Goal: Task Accomplishment & Management: Manage account settings

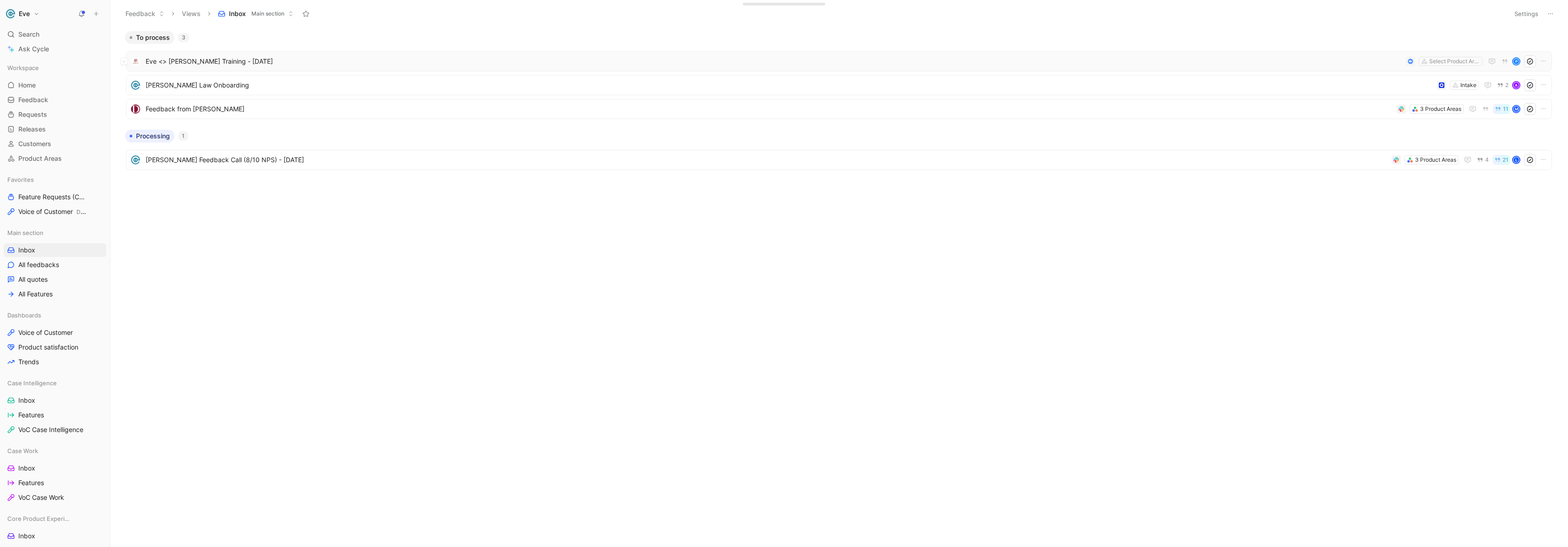
click at [234, 64] on span "Eve <> [PERSON_NAME] Training - [DATE]" at bounding box center [774, 62] width 1256 height 11
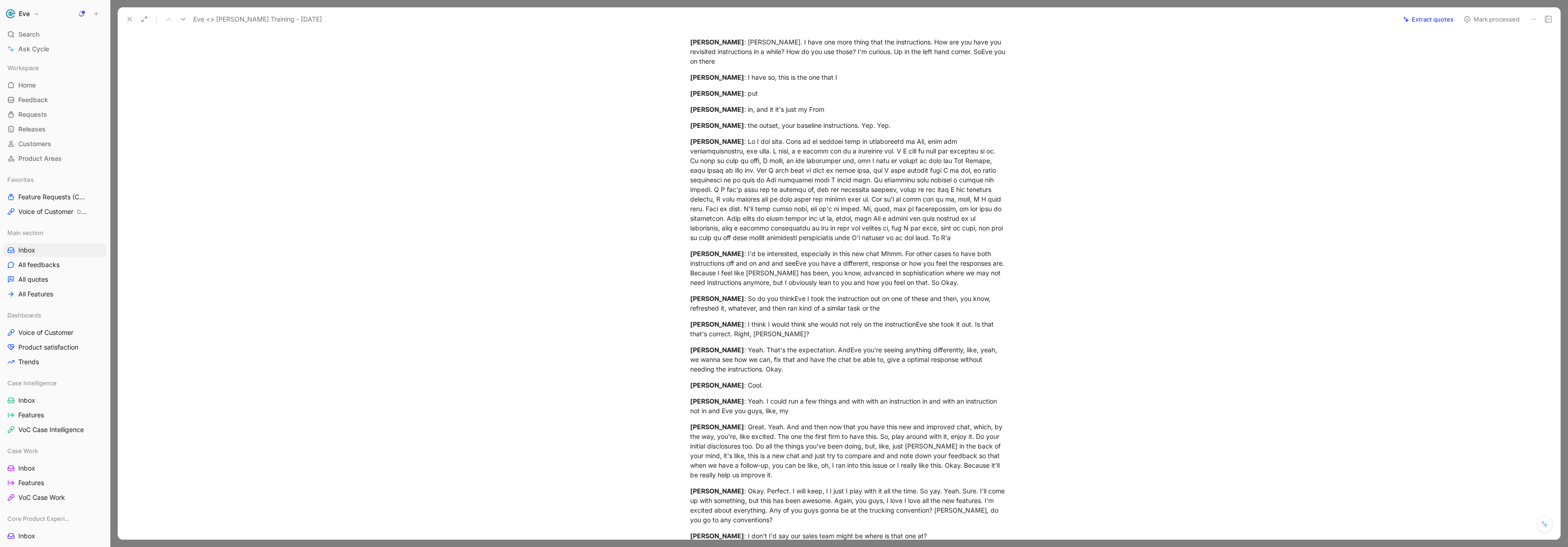
scroll to position [11104, 0]
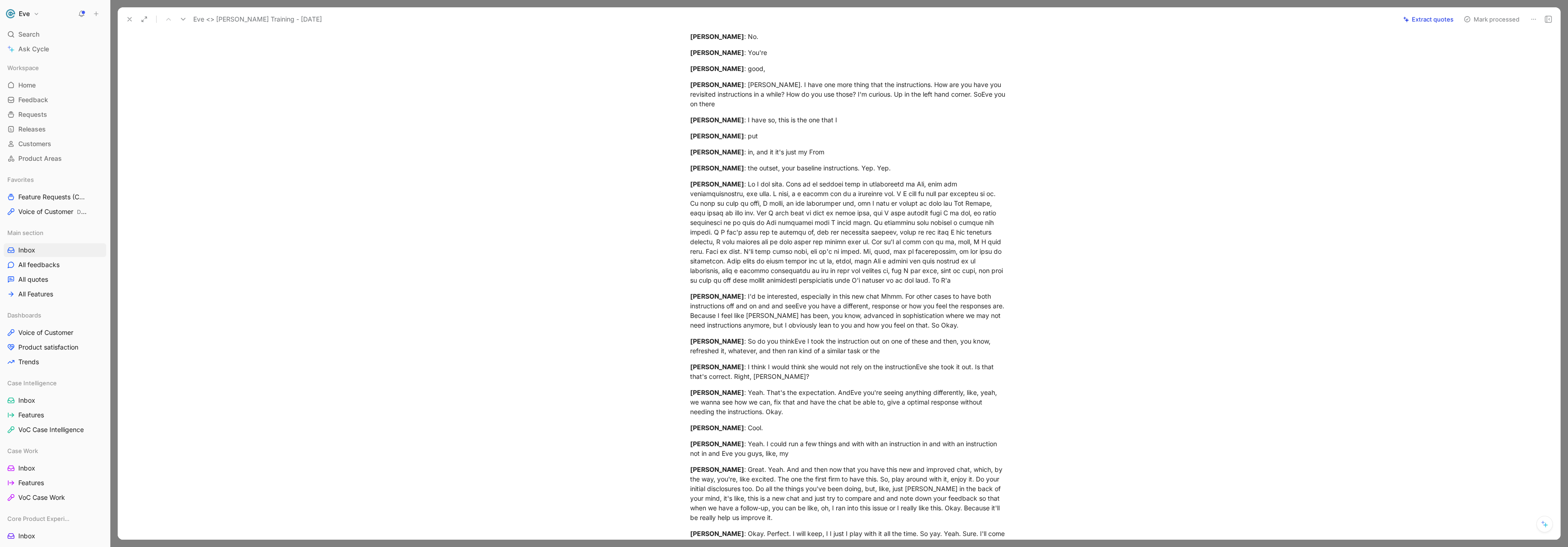
click at [1534, 19] on icon at bounding box center [1534, 19] width 7 height 7
click at [1461, 56] on div "Delete" at bounding box center [1494, 52] width 82 height 11
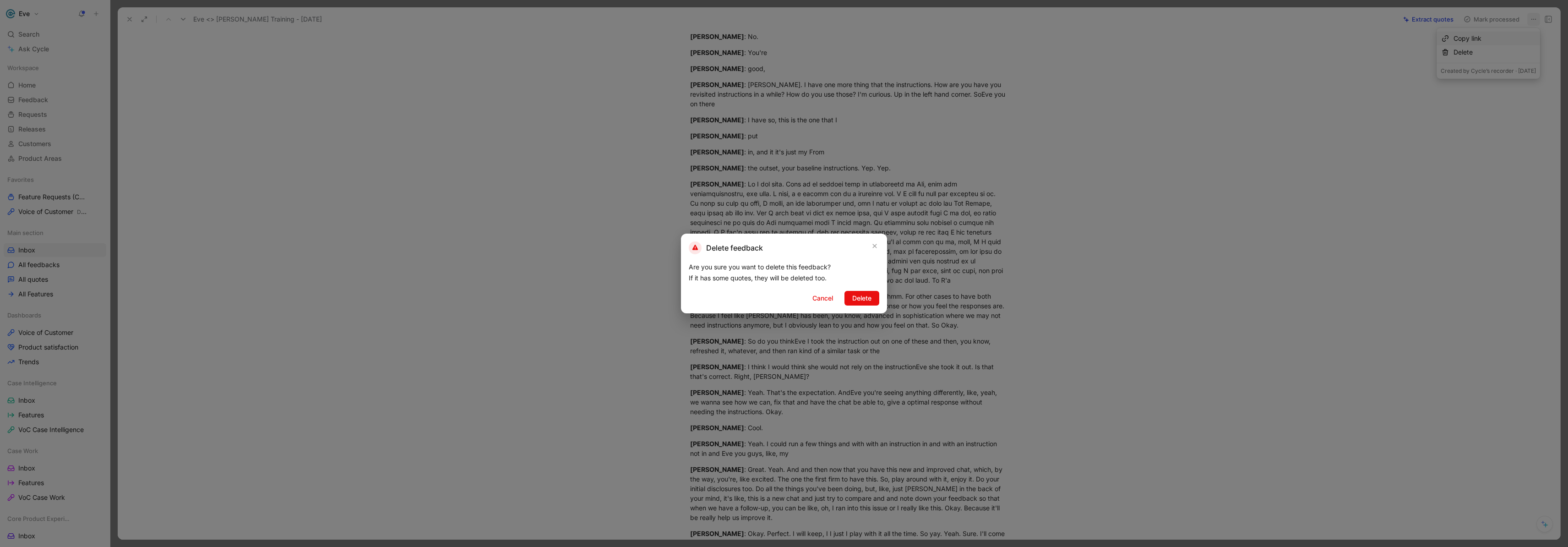
click at [872, 299] on button "Delete" at bounding box center [861, 298] width 35 height 15
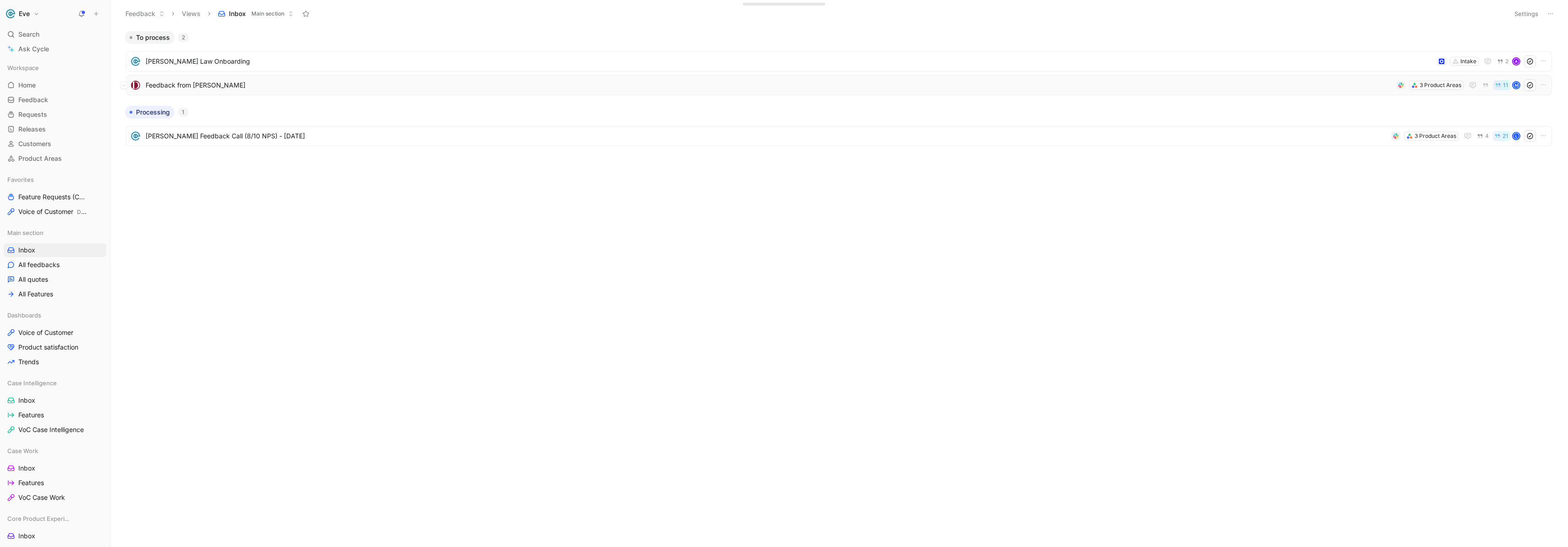
click at [225, 88] on span "Feedback from [PERSON_NAME]" at bounding box center [769, 85] width 1247 height 11
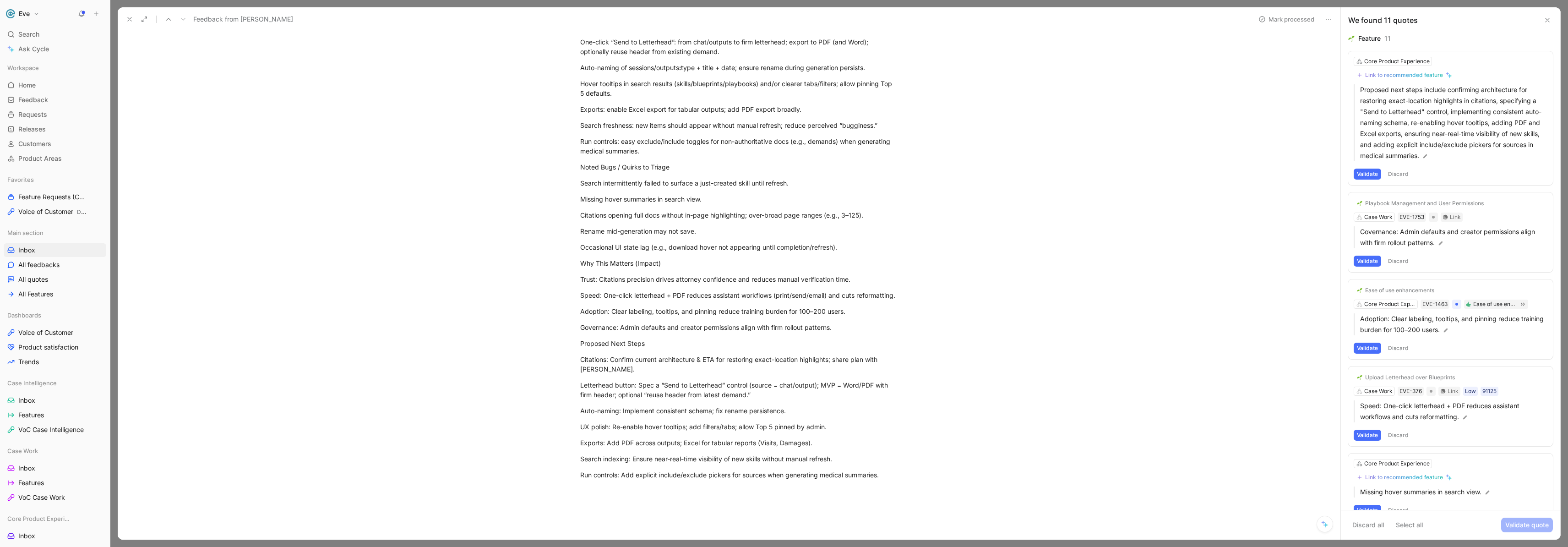
scroll to position [814, 0]
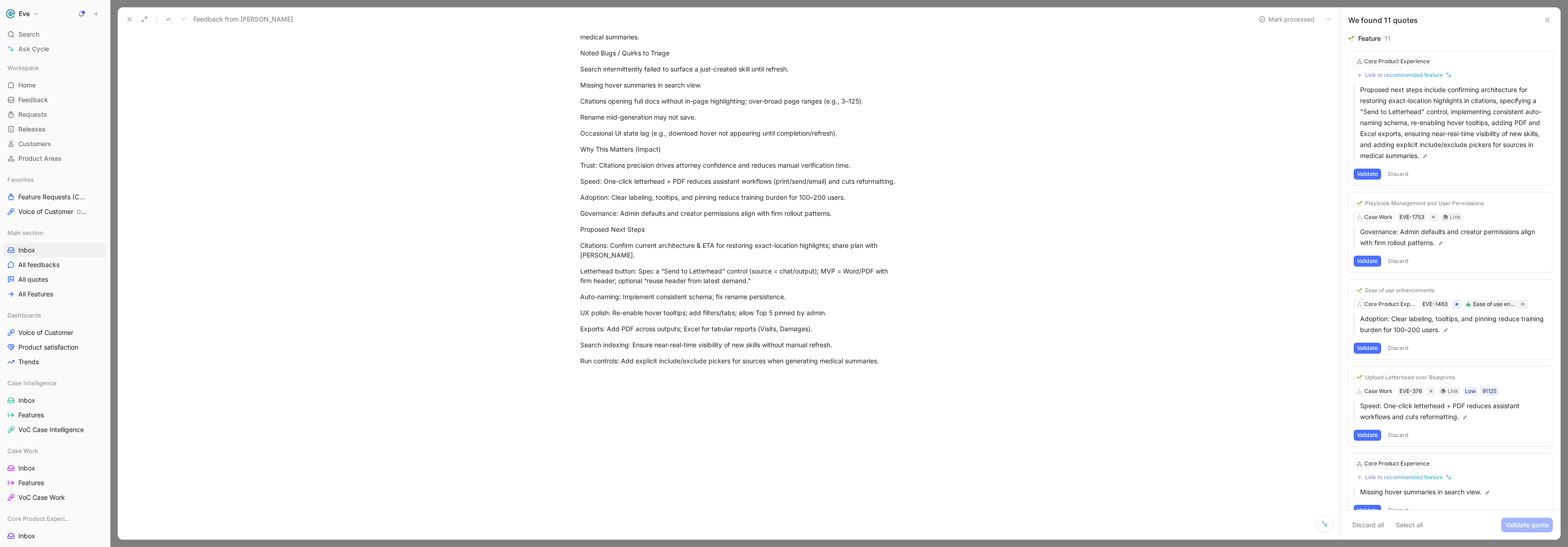
click at [132, 19] on icon at bounding box center [130, 19] width 7 height 7
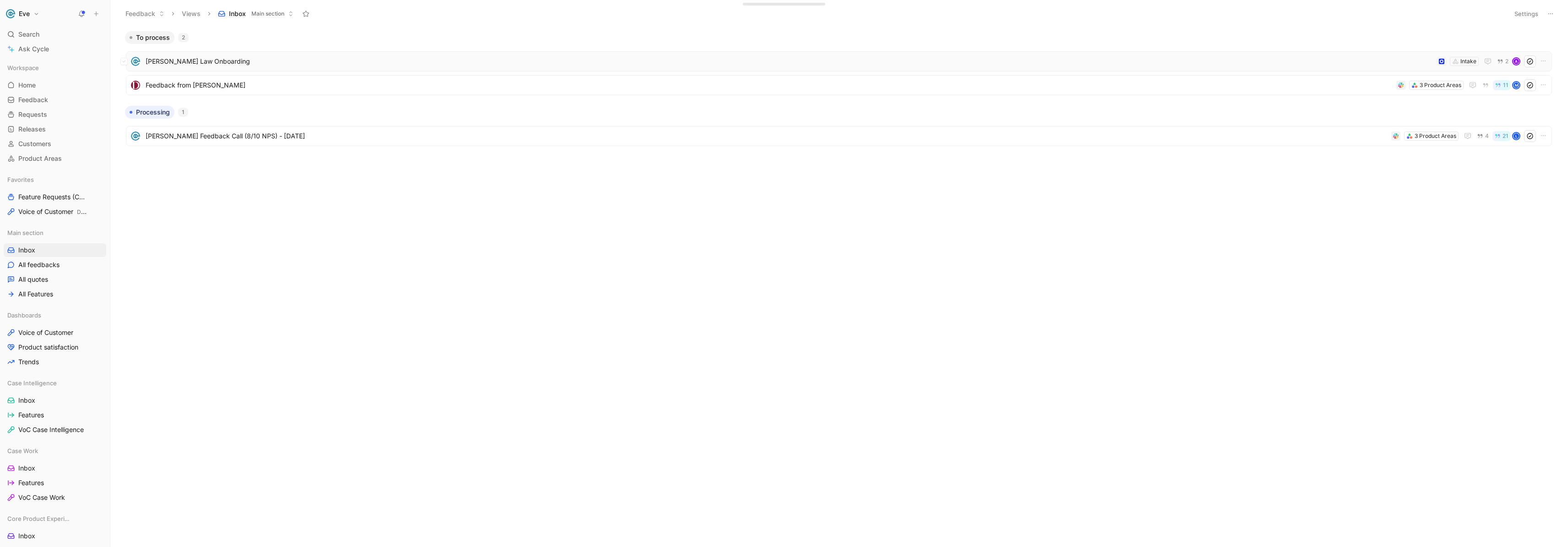
click at [212, 62] on span "[PERSON_NAME] Law Onboarding" at bounding box center [789, 62] width 1288 height 11
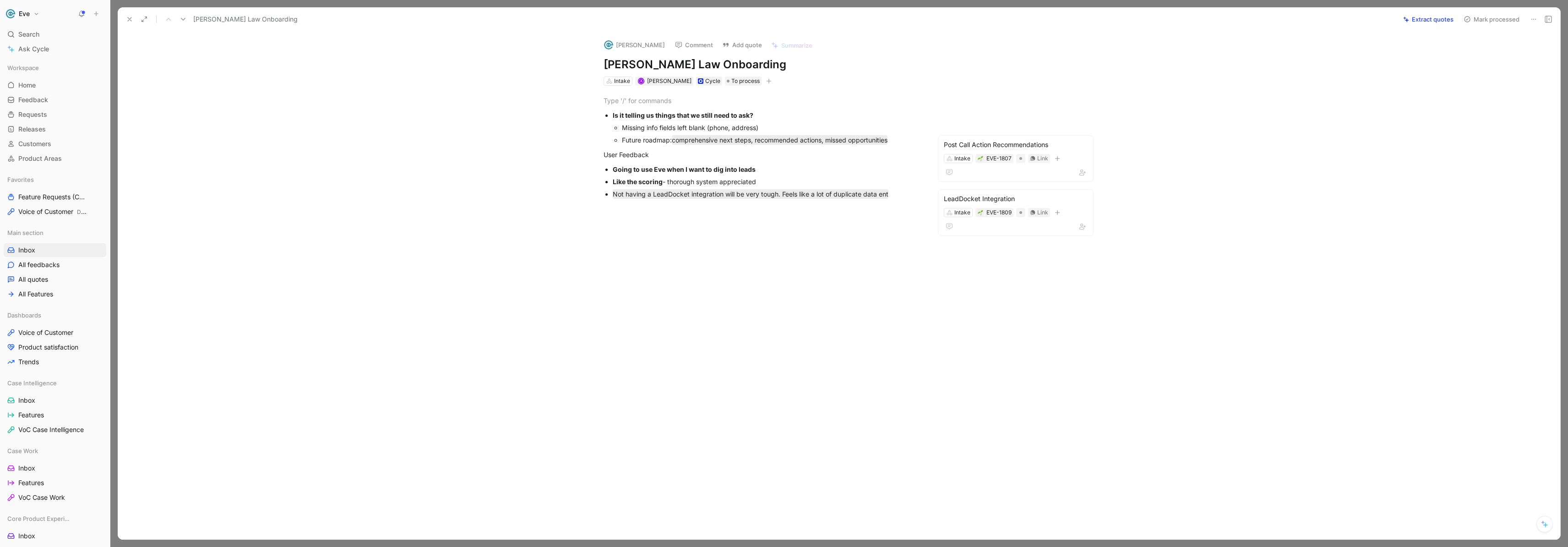
click at [99, 12] on button at bounding box center [96, 13] width 13 height 13
click at [161, 17] on button "New feedback c" at bounding box center [157, 18] width 98 height 16
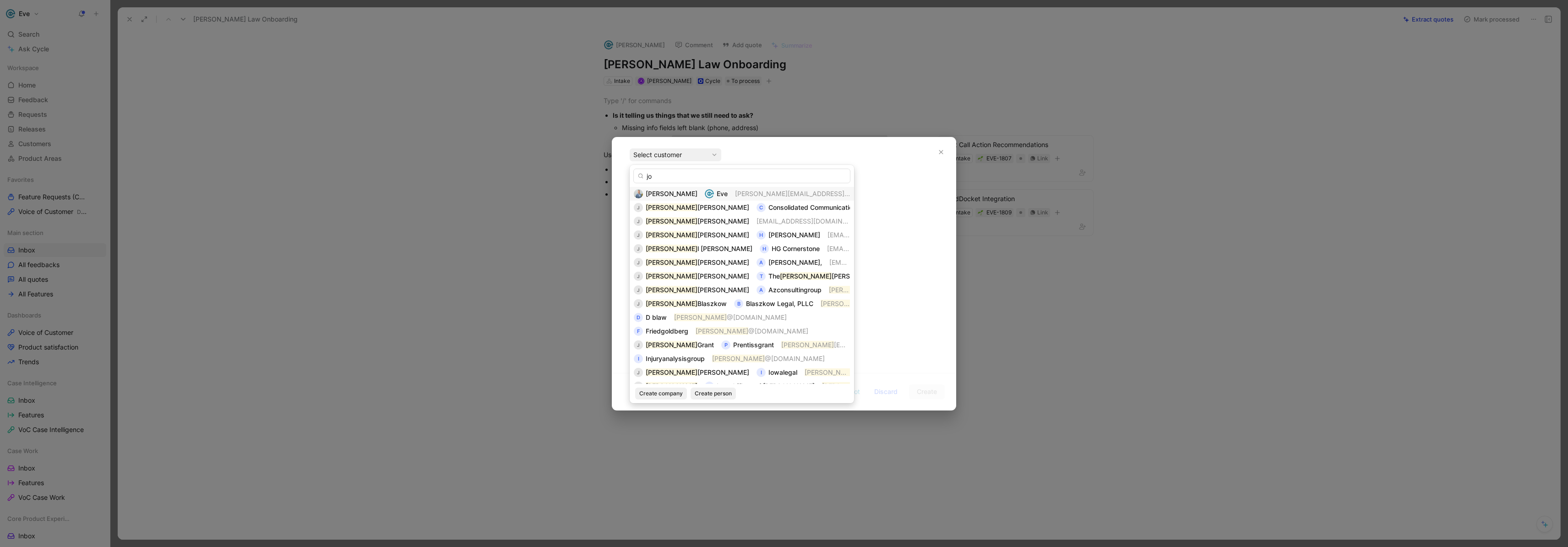
type input "j"
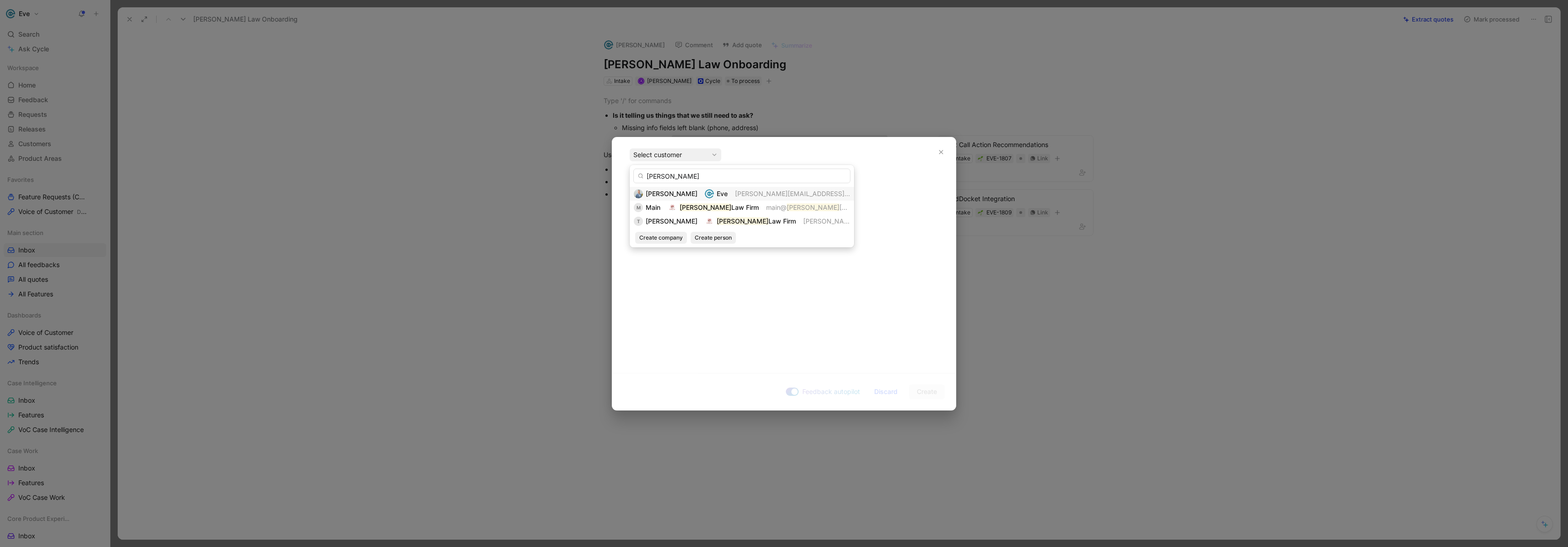
drag, startPoint x: 693, startPoint y: 177, endPoint x: 646, endPoint y: 175, distance: 47.0
click at [646, 175] on input "[PERSON_NAME]" at bounding box center [741, 176] width 217 height 15
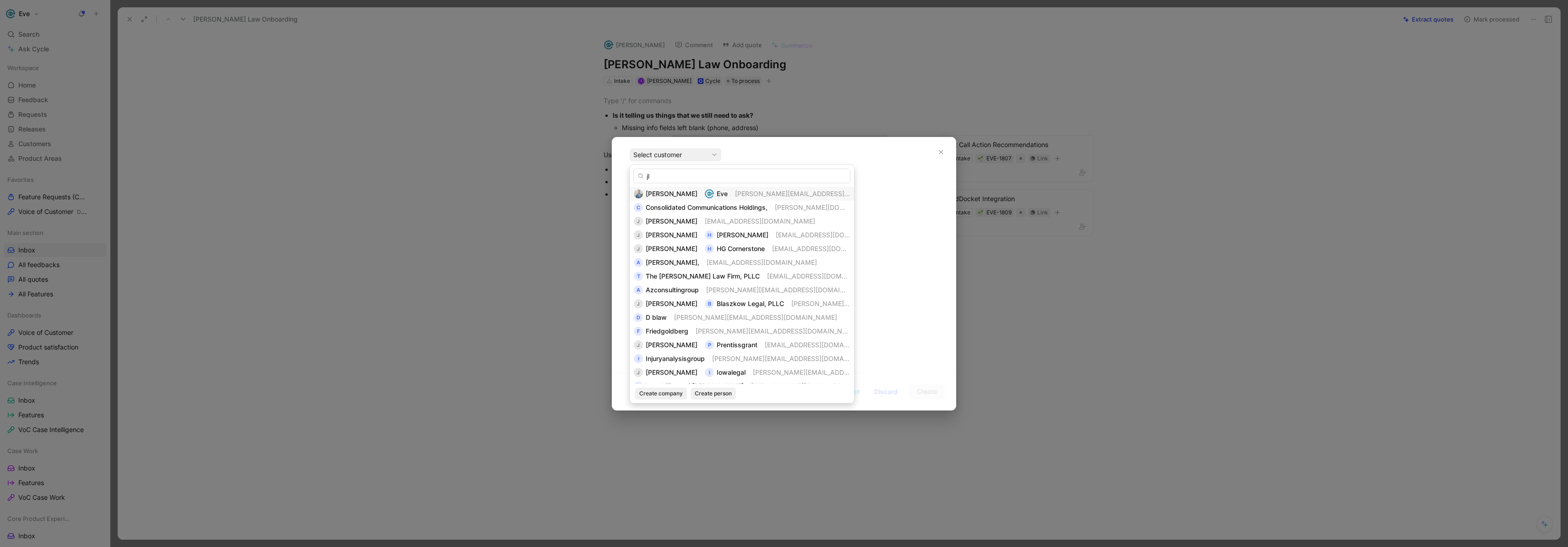
type input "j"
type input "[PERSON_NAME]"
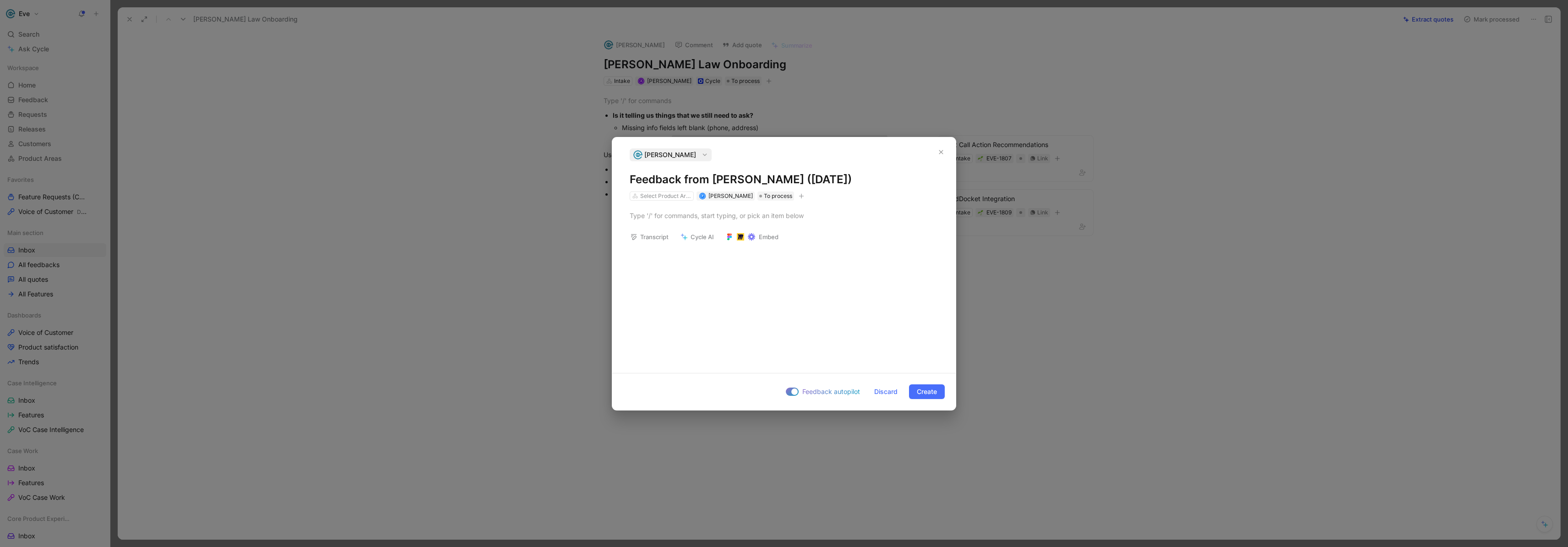
click at [667, 155] on span "[PERSON_NAME]" at bounding box center [670, 155] width 52 height 11
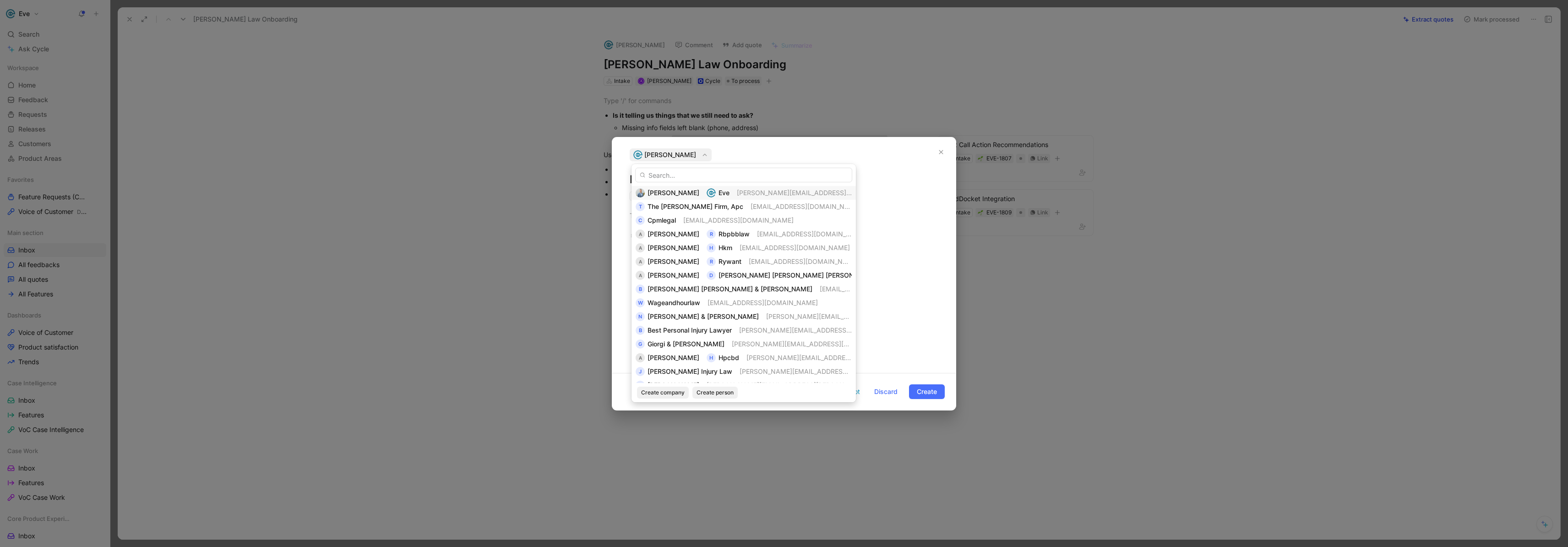
click at [667, 173] on input "text" at bounding box center [743, 175] width 217 height 15
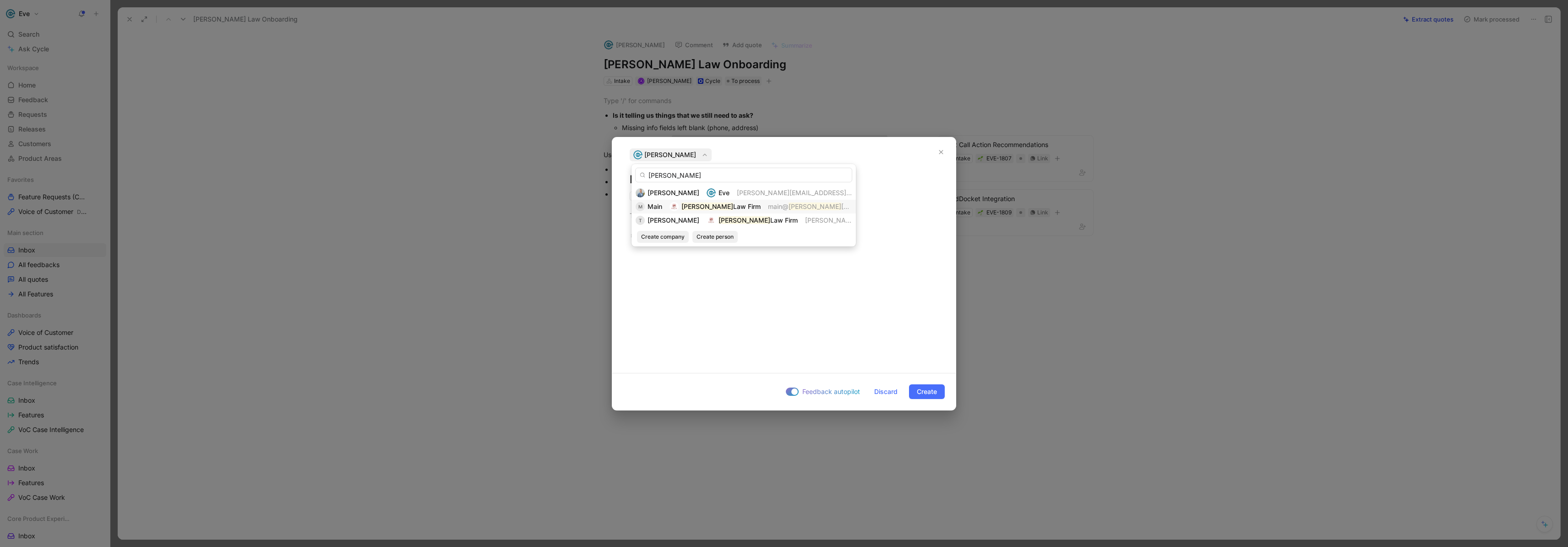
type input "[PERSON_NAME]"
click at [698, 209] on mark "[PERSON_NAME]" at bounding box center [707, 206] width 52 height 8
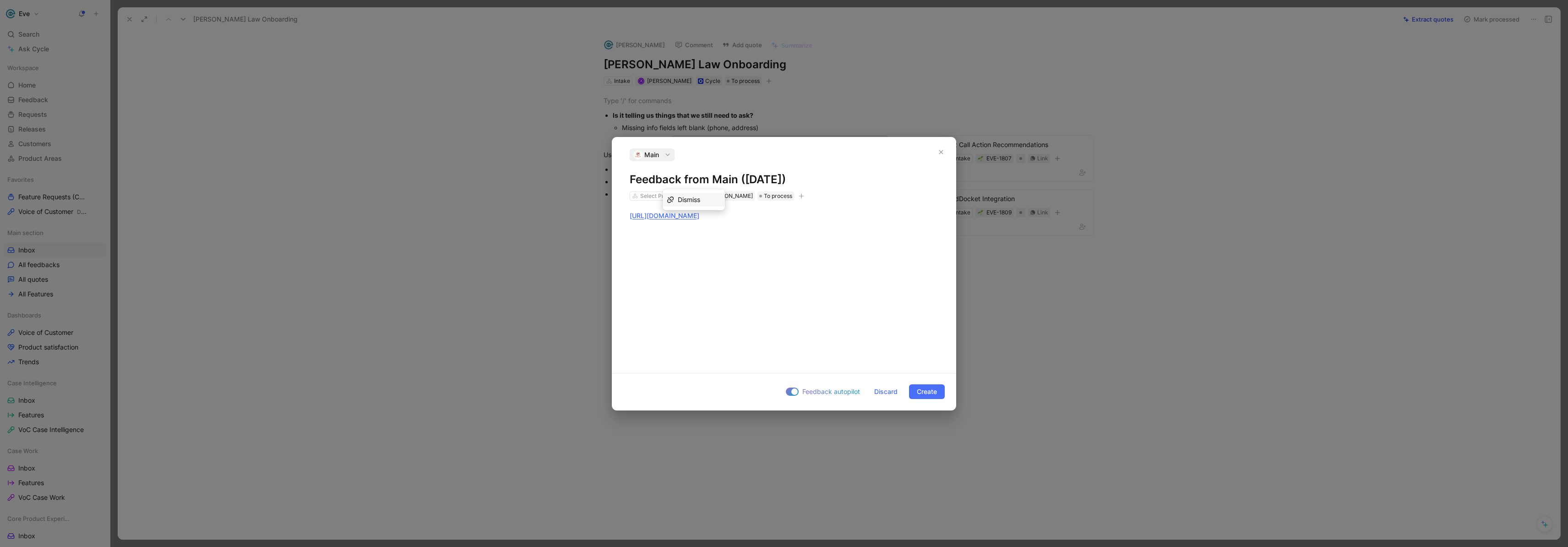
drag, startPoint x: 760, startPoint y: 214, endPoint x: 602, endPoint y: 216, distance: 158.0
click at [603, 216] on div "Main Feedback from Main ([DATE]) Select Product Areas P [PERSON_NAME] To proces…" at bounding box center [784, 274] width 1568 height 547
drag, startPoint x: 737, startPoint y: 179, endPoint x: 714, endPoint y: 179, distance: 23.0
click at [714, 179] on h1 "Feedback from Main ([DATE])" at bounding box center [783, 180] width 309 height 15
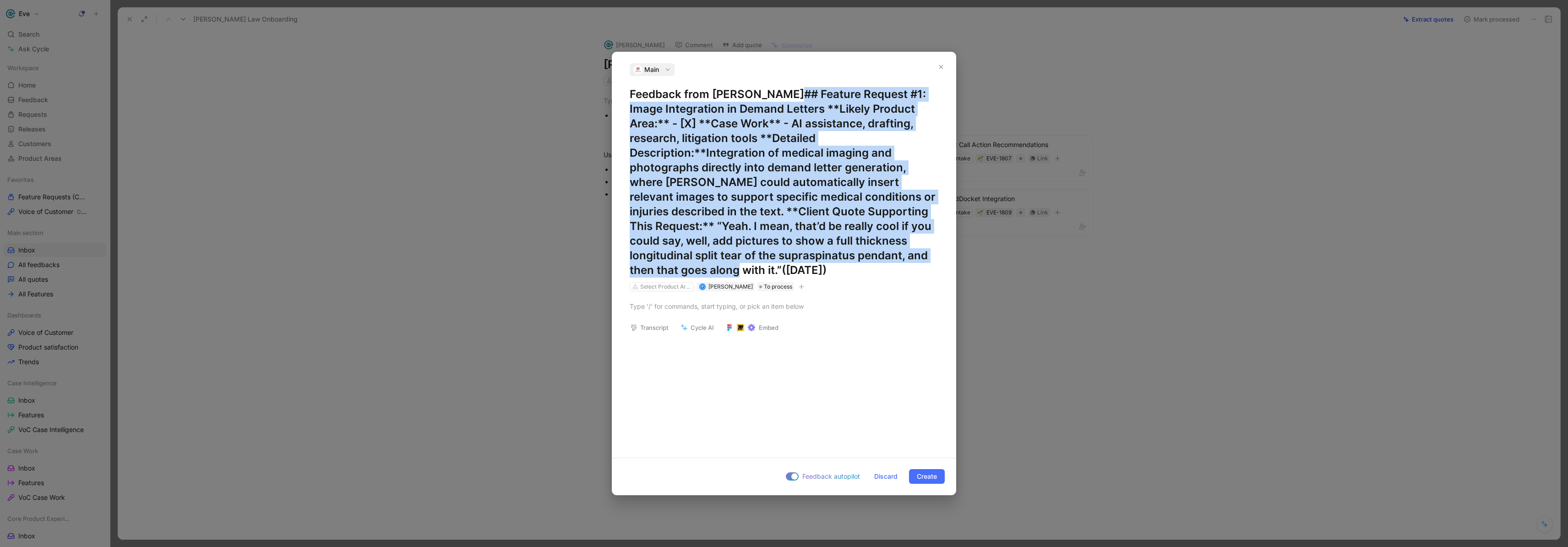
drag, startPoint x: 782, startPoint y: 258, endPoint x: 776, endPoint y: 103, distance: 155.1
click at [776, 103] on h1 "Feedback from [PERSON_NAME] ## Feature Request #1: Image Integration in Demand …" at bounding box center [783, 182] width 309 height 191
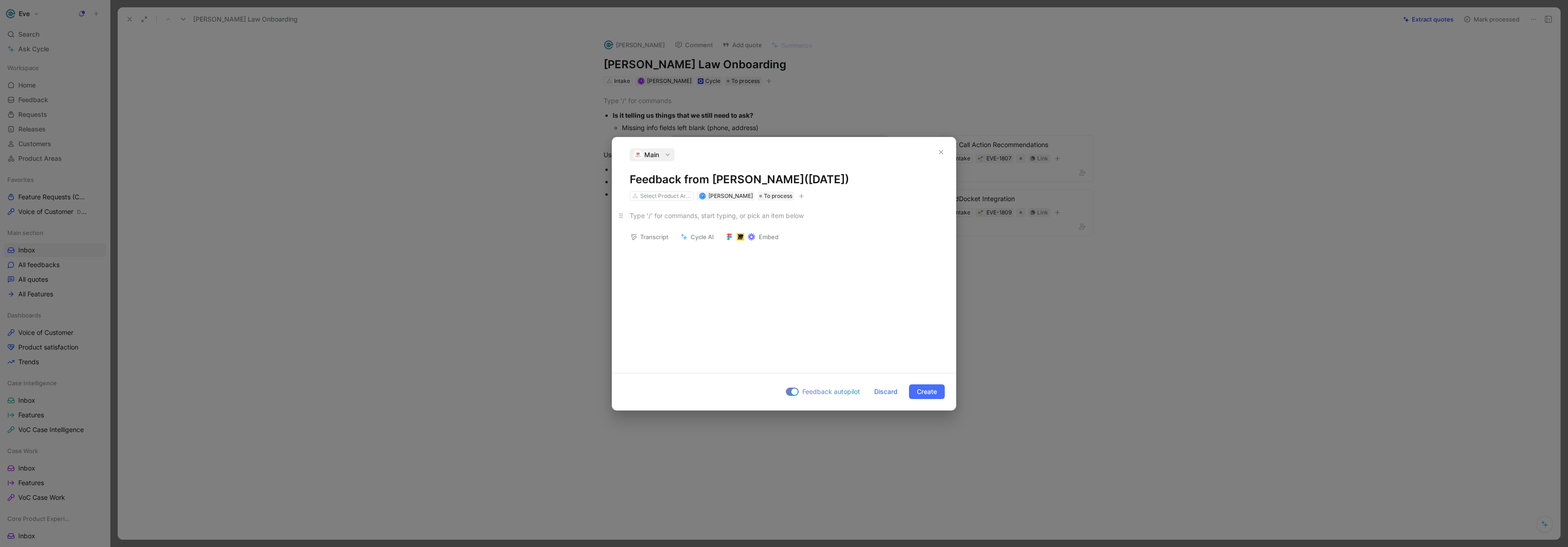
click at [663, 217] on div at bounding box center [783, 216] width 309 height 10
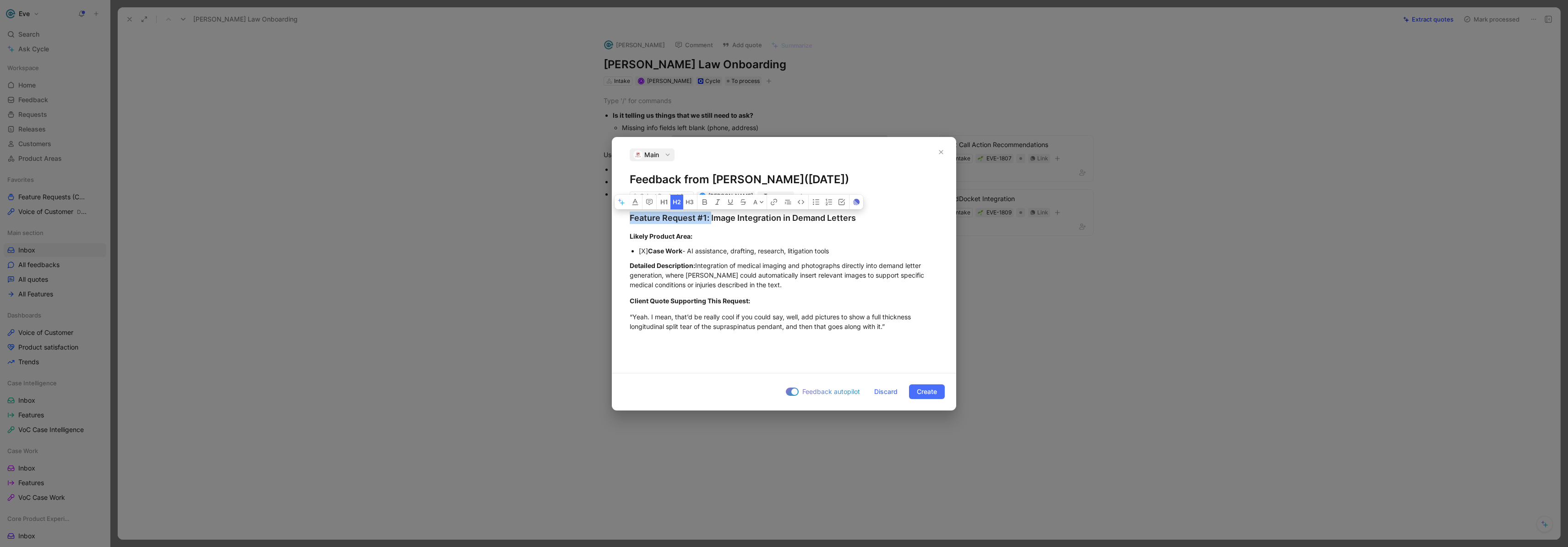
drag, startPoint x: 710, startPoint y: 219, endPoint x: 611, endPoint y: 216, distance: 99.0
click at [612, 216] on div "Main Feedback from [PERSON_NAME] ([DATE]) Select Product Areas P [PERSON_NAME] …" at bounding box center [784, 274] width 345 height 274
click at [763, 183] on h1 "Feedback from [PERSON_NAME] ([DATE])" at bounding box center [783, 180] width 309 height 15
click at [765, 182] on h1 "Feedback from [PERSON_NAME] ([DATE])" at bounding box center [783, 180] width 309 height 15
click at [673, 194] on div "Select Product Areas" at bounding box center [666, 196] width 51 height 9
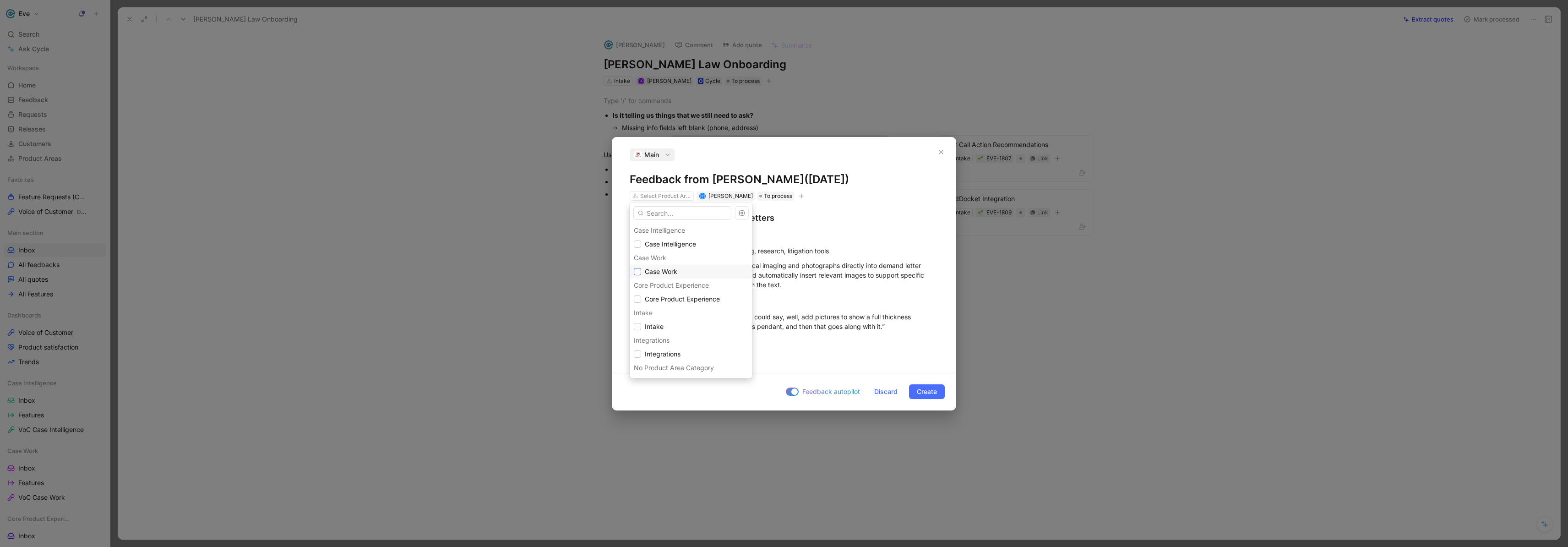
click at [637, 272] on icon at bounding box center [637, 272] width 4 height 3
click at [639, 302] on div at bounding box center [637, 299] width 7 height 7
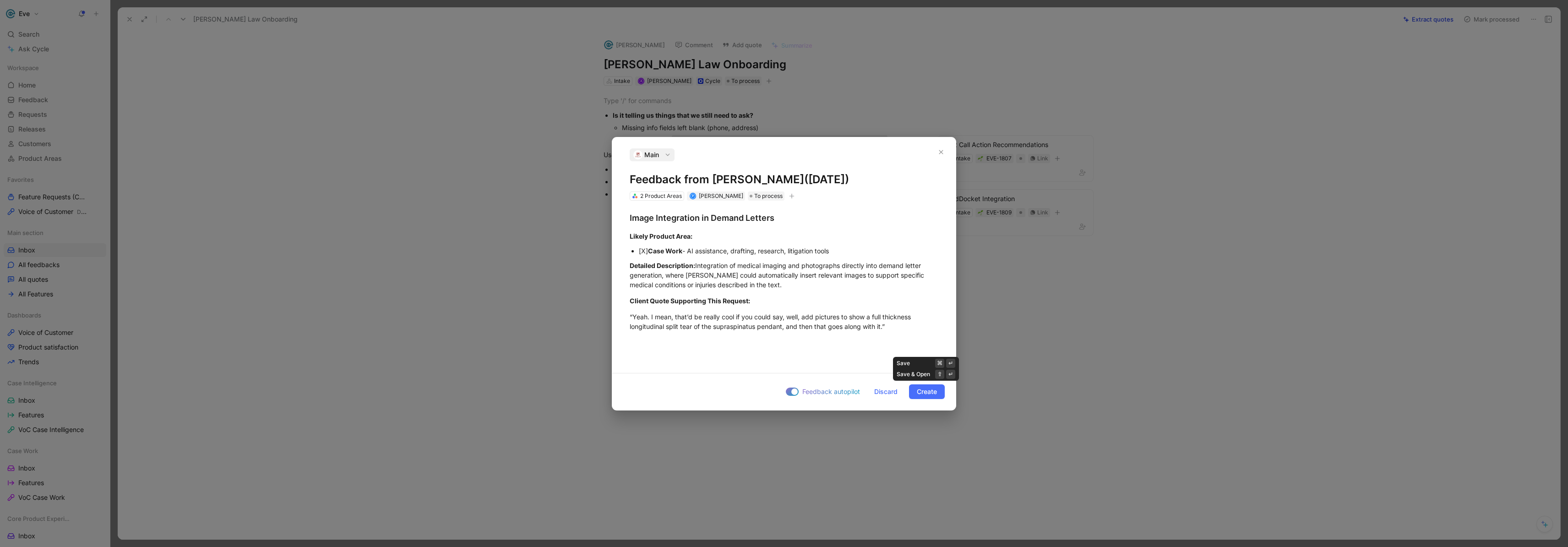
click at [924, 393] on span "Create" at bounding box center [926, 392] width 20 height 11
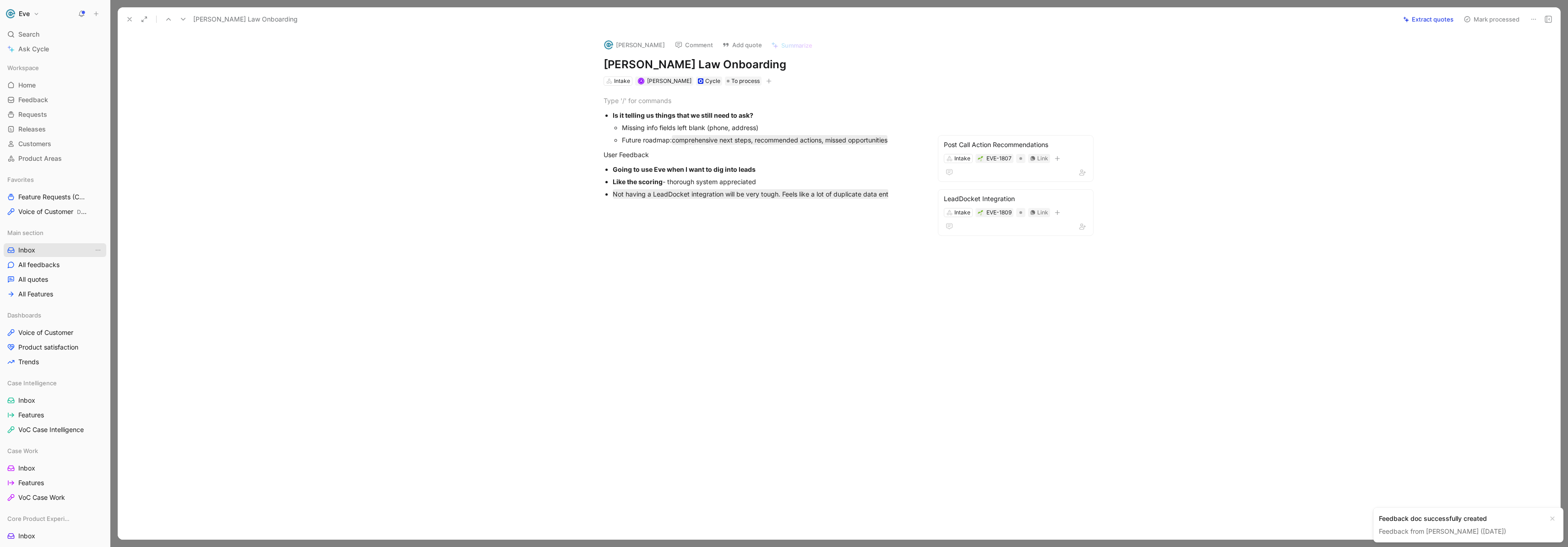
click at [30, 247] on span "Inbox" at bounding box center [27, 250] width 17 height 9
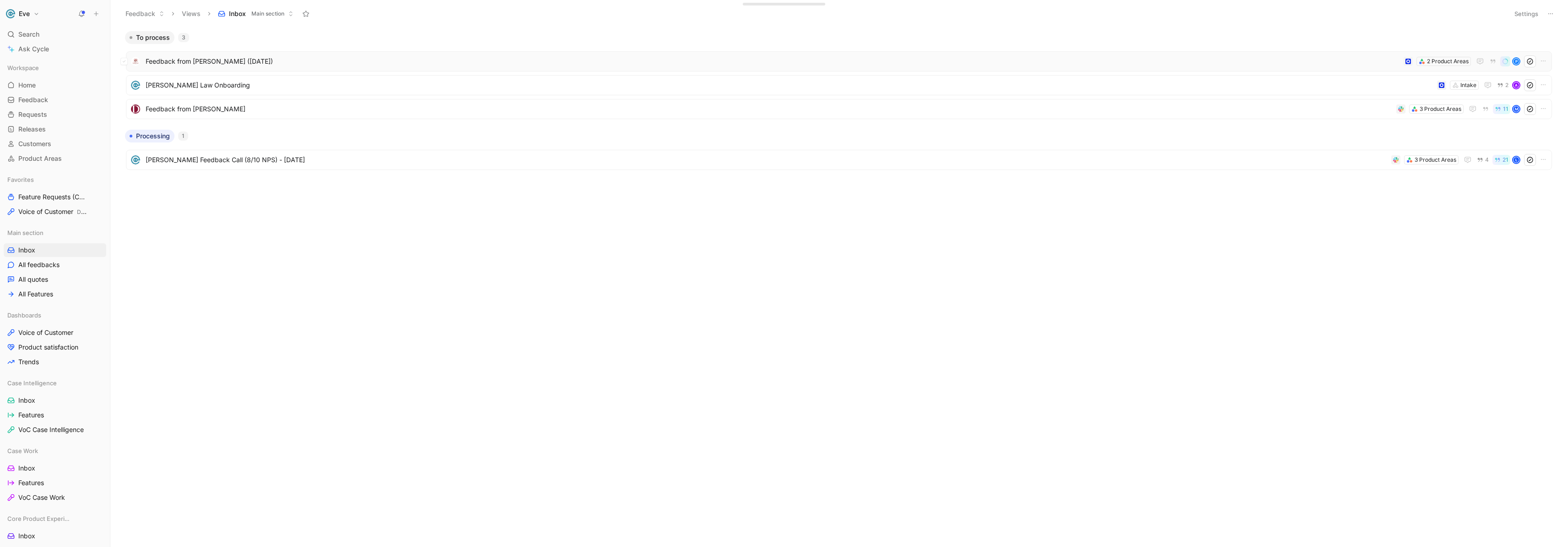
click at [341, 63] on span "Feedback from [PERSON_NAME] ([DATE])" at bounding box center [772, 62] width 1255 height 11
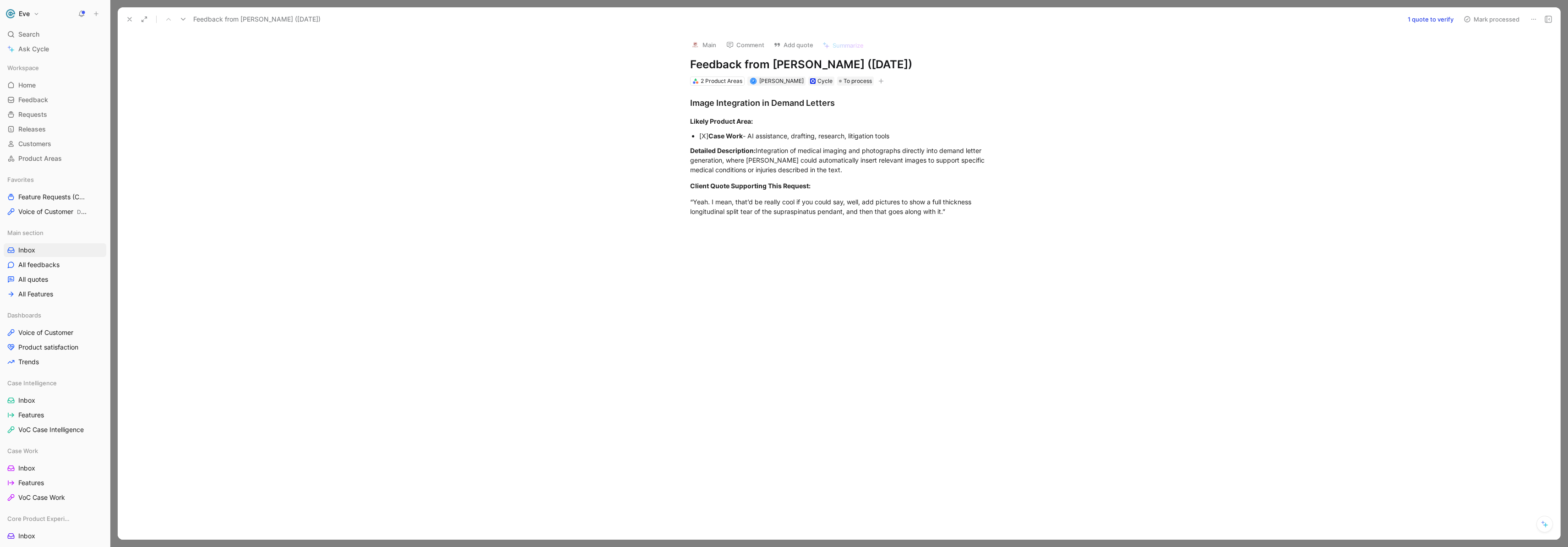
click at [1419, 21] on button "1 quote to verify" at bounding box center [1430, 19] width 54 height 13
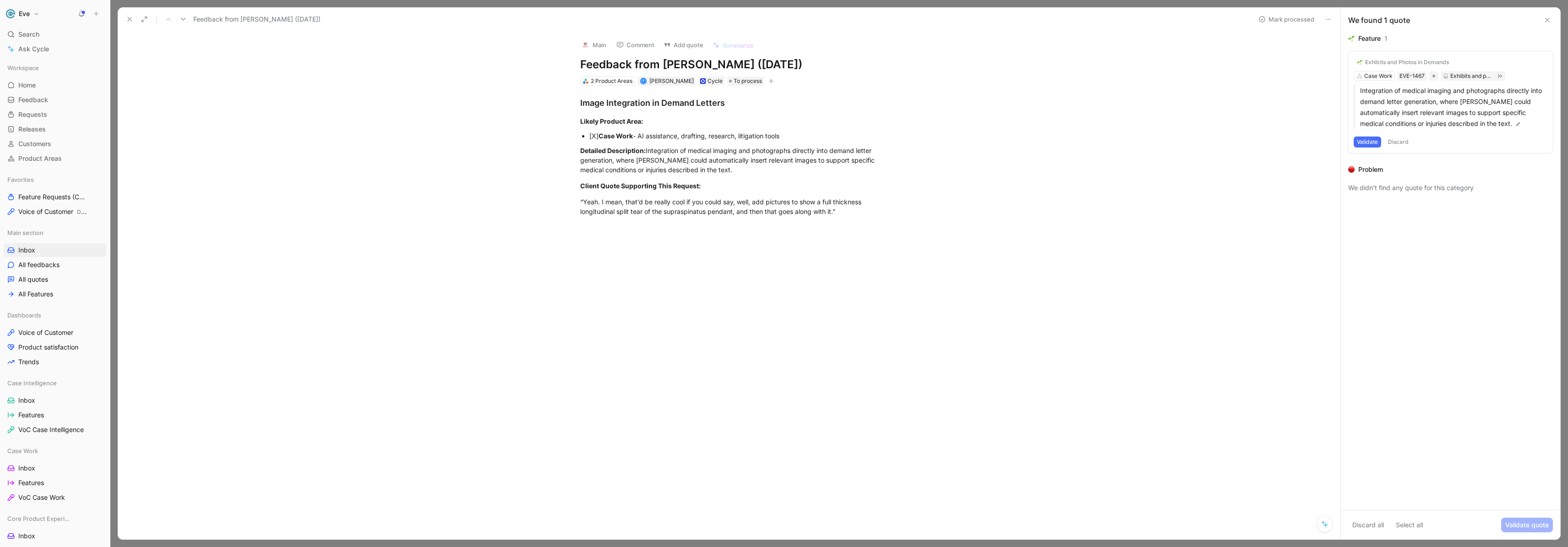
click at [1366, 144] on button "Validate" at bounding box center [1367, 142] width 27 height 11
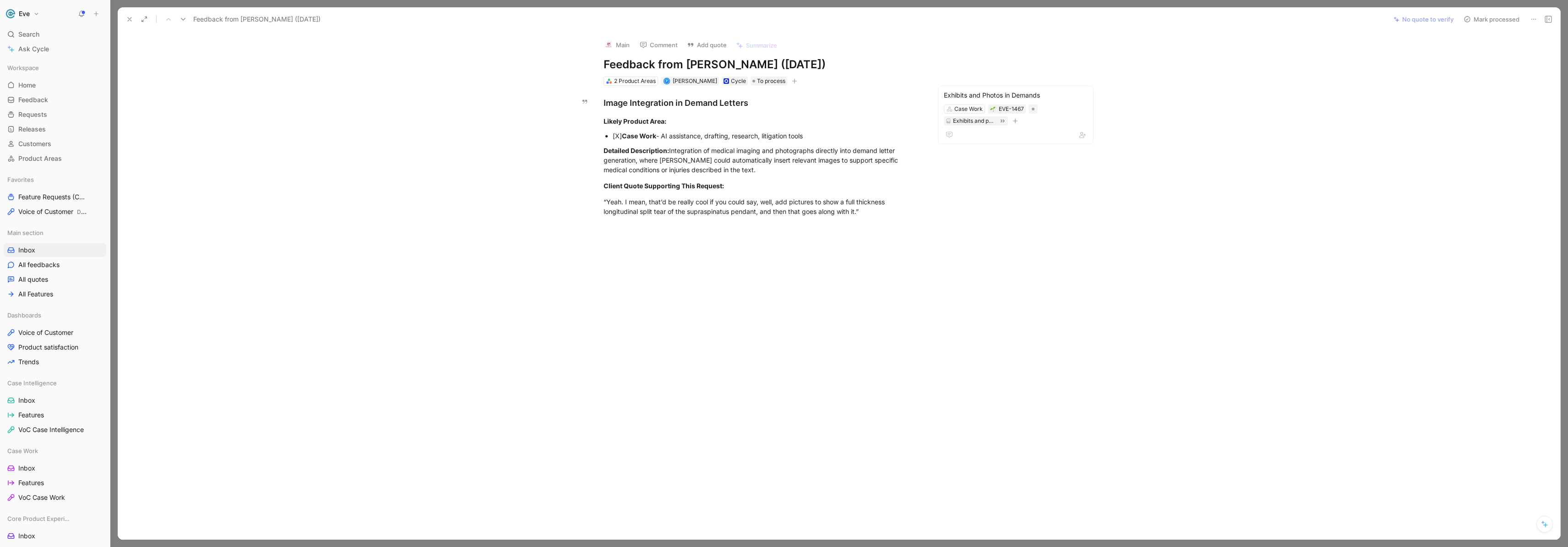
click at [1485, 21] on button "Mark processed" at bounding box center [1491, 19] width 64 height 13
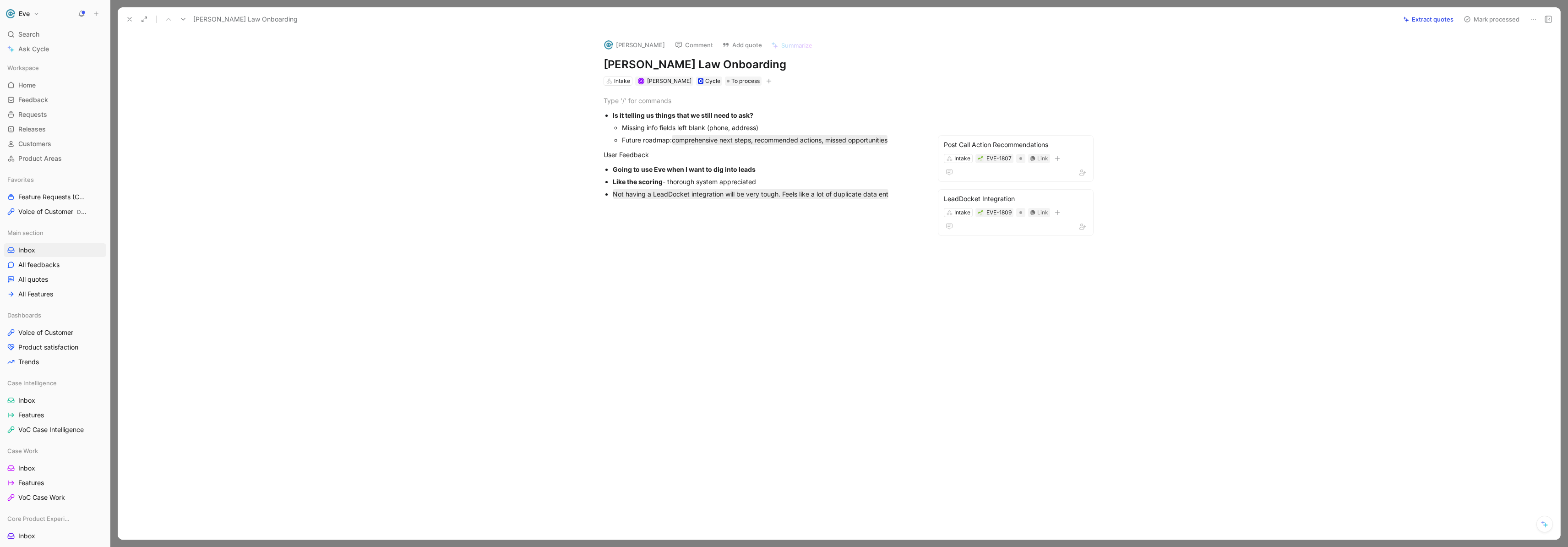
click at [127, 19] on icon at bounding box center [130, 19] width 7 height 7
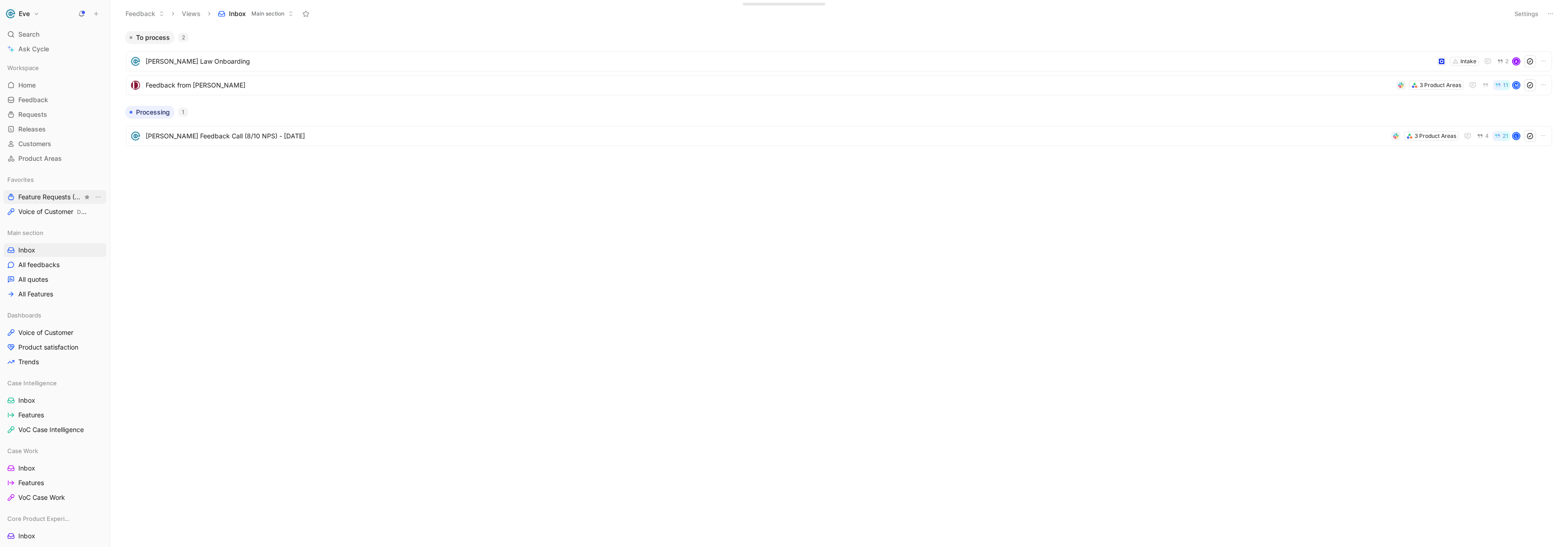
click at [44, 197] on span "Feature Requests (Core Product)" at bounding box center [50, 197] width 64 height 9
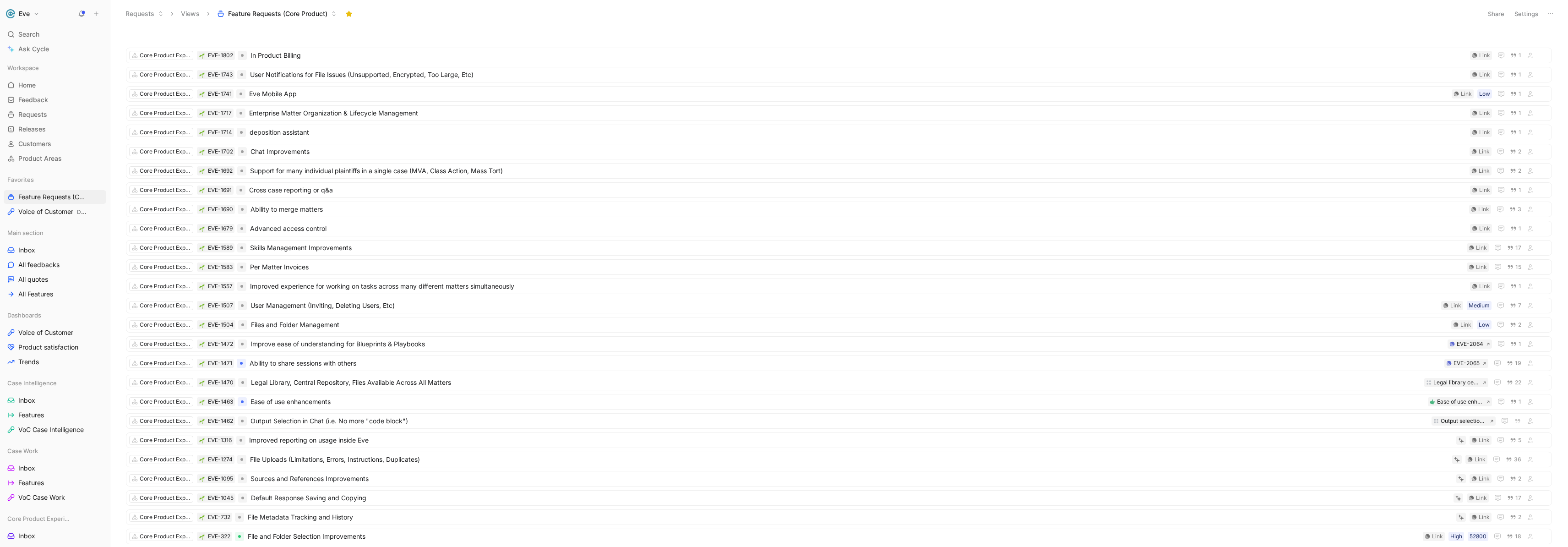
click at [324, 12] on span "Feature Requests (Core Product)" at bounding box center [278, 13] width 99 height 9
click at [267, 93] on div "Core Product Experience" at bounding box center [293, 95] width 66 height 9
